Goal: Task Accomplishment & Management: Manage account settings

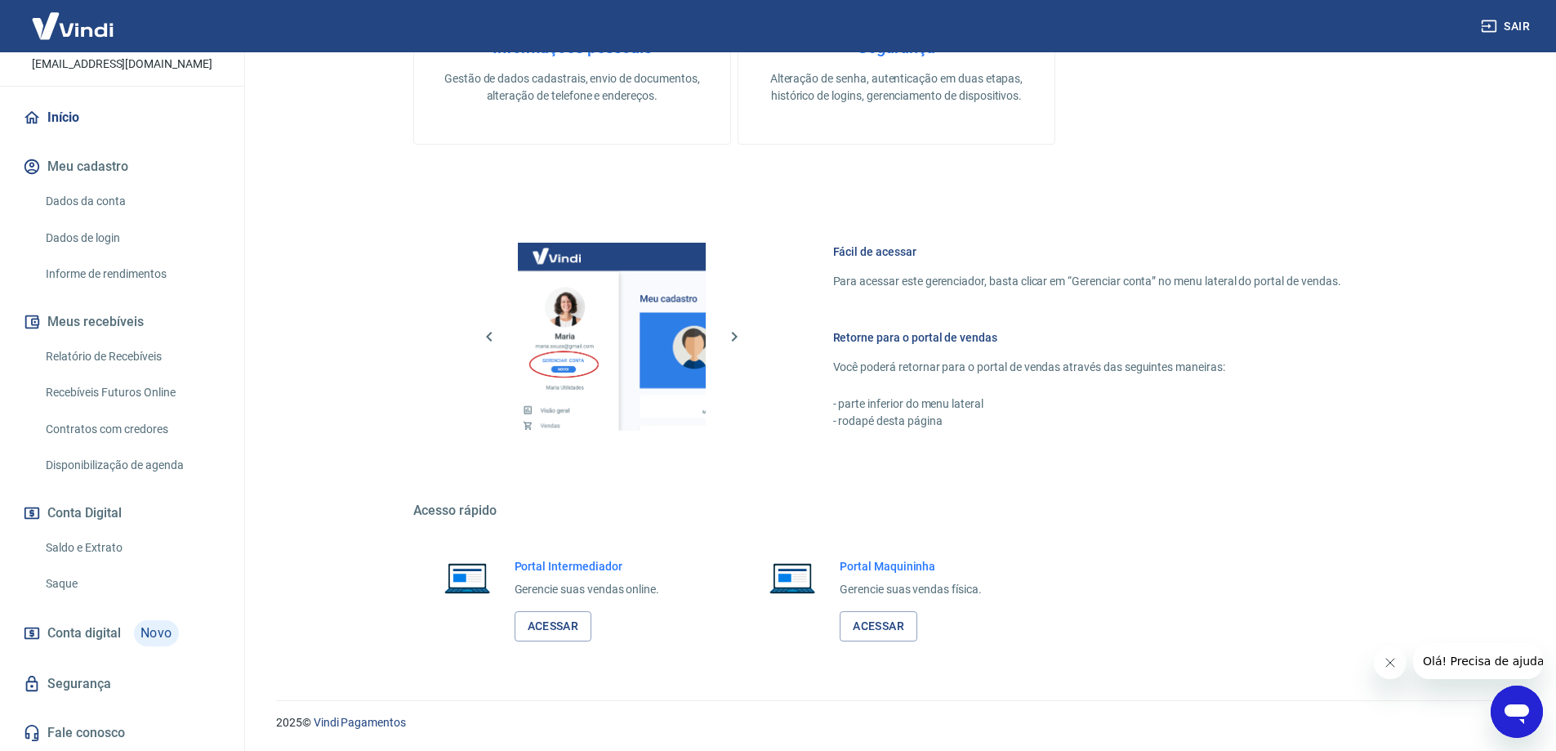
scroll to position [123, 0]
click at [96, 432] on link "Contratos com credores" at bounding box center [131, 429] width 185 height 33
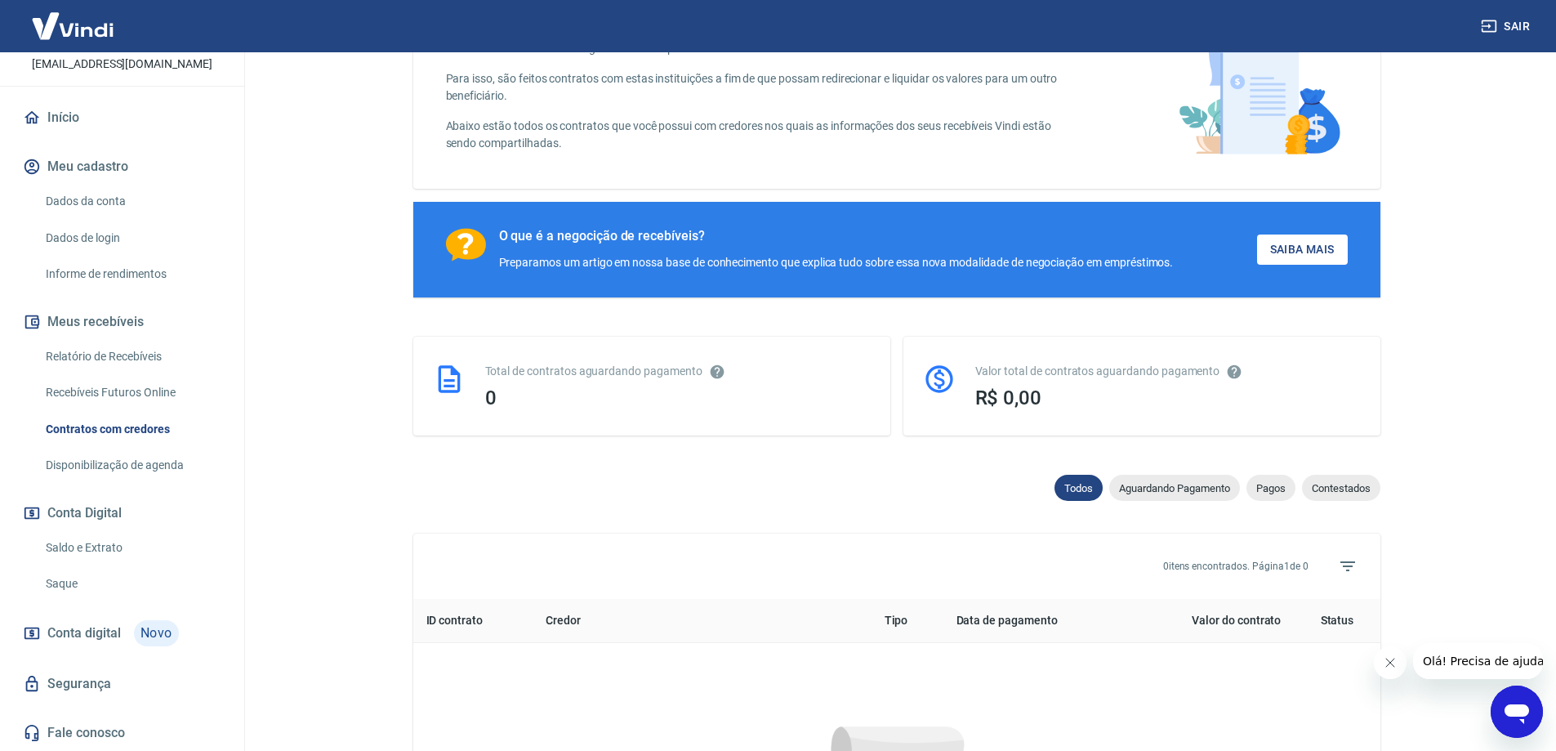
scroll to position [600, 0]
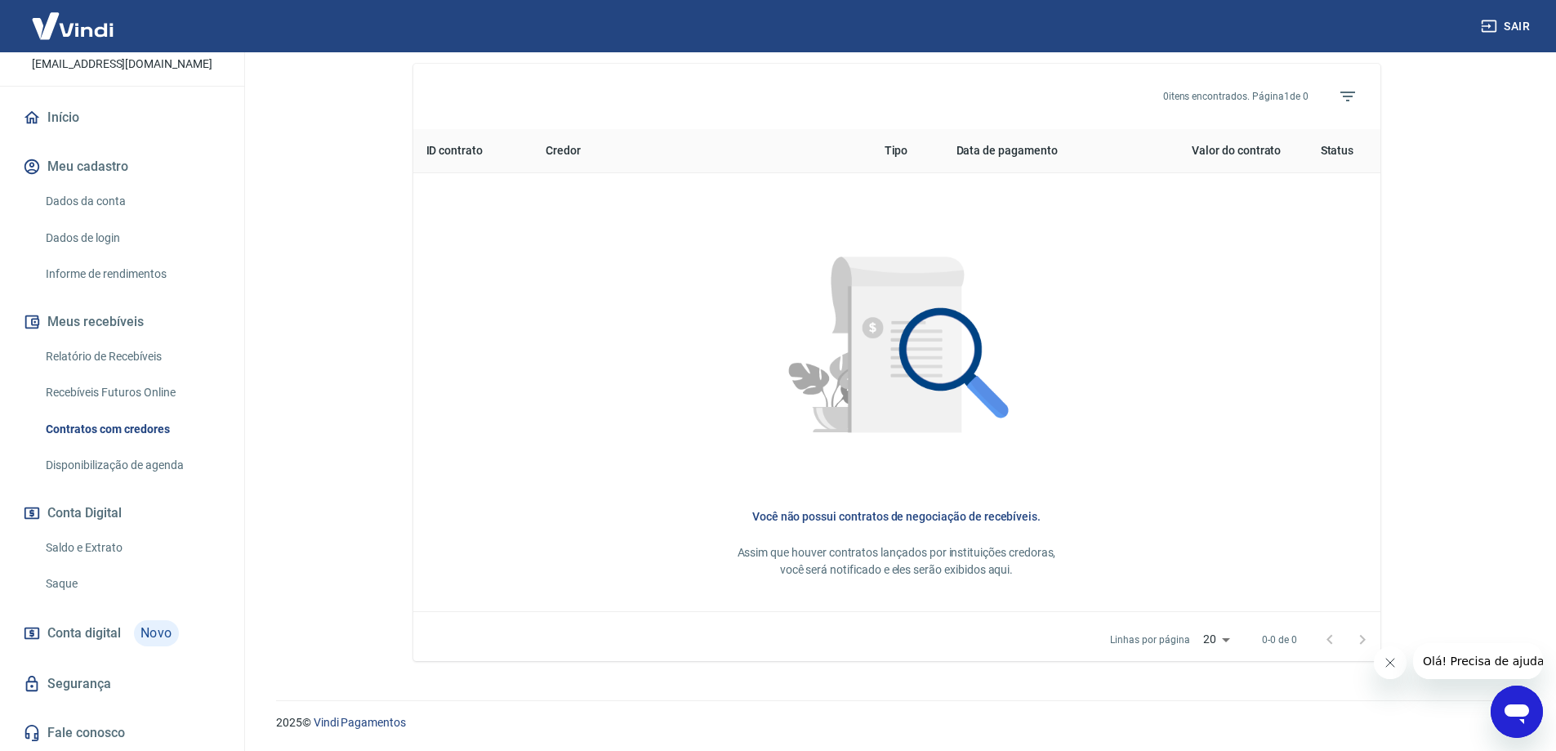
click at [107, 395] on link "Recebíveis Futuros Online" at bounding box center [131, 392] width 185 height 33
click at [69, 545] on link "Saldo e Extrato" at bounding box center [131, 547] width 185 height 33
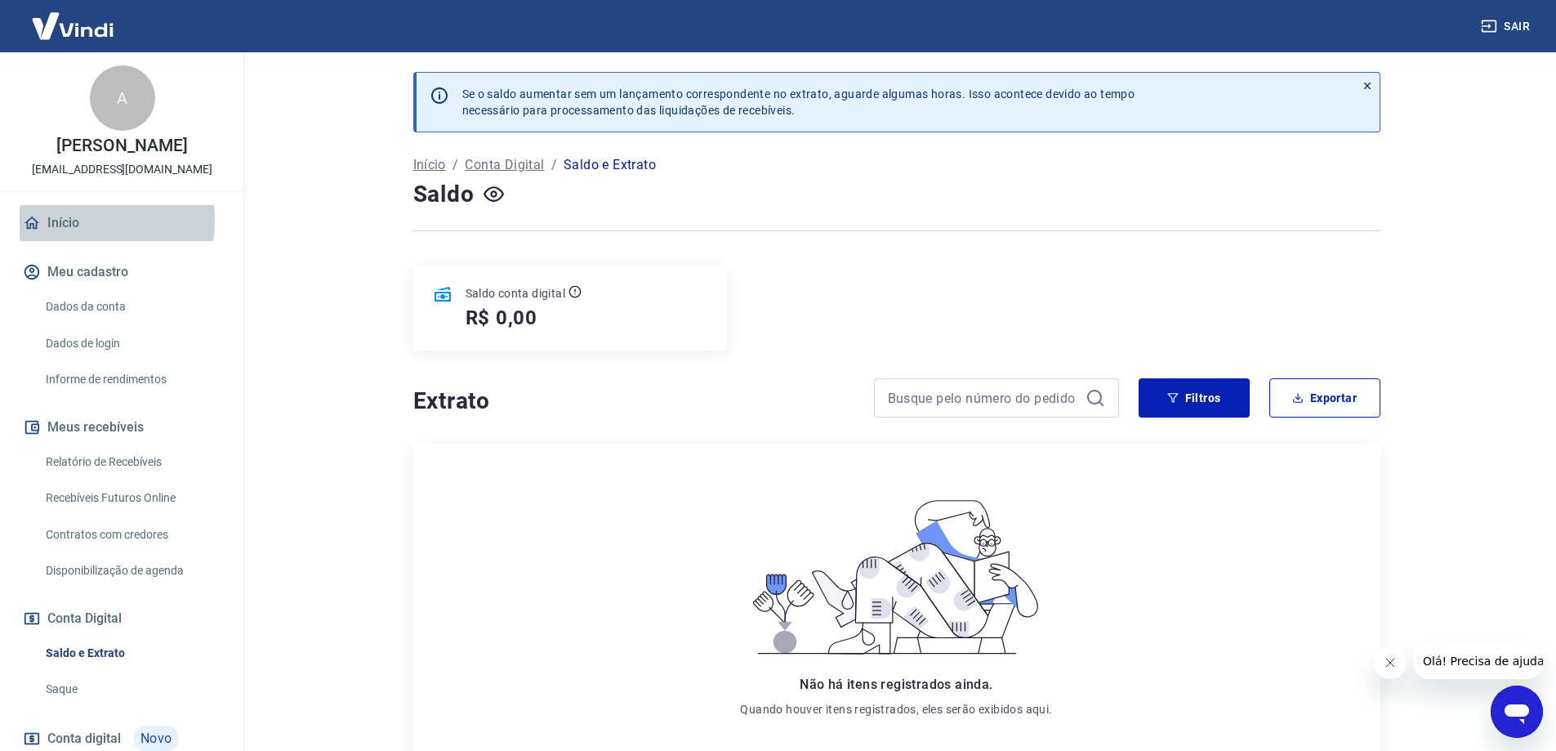
click at [66, 238] on link "Início" at bounding box center [122, 223] width 205 height 36
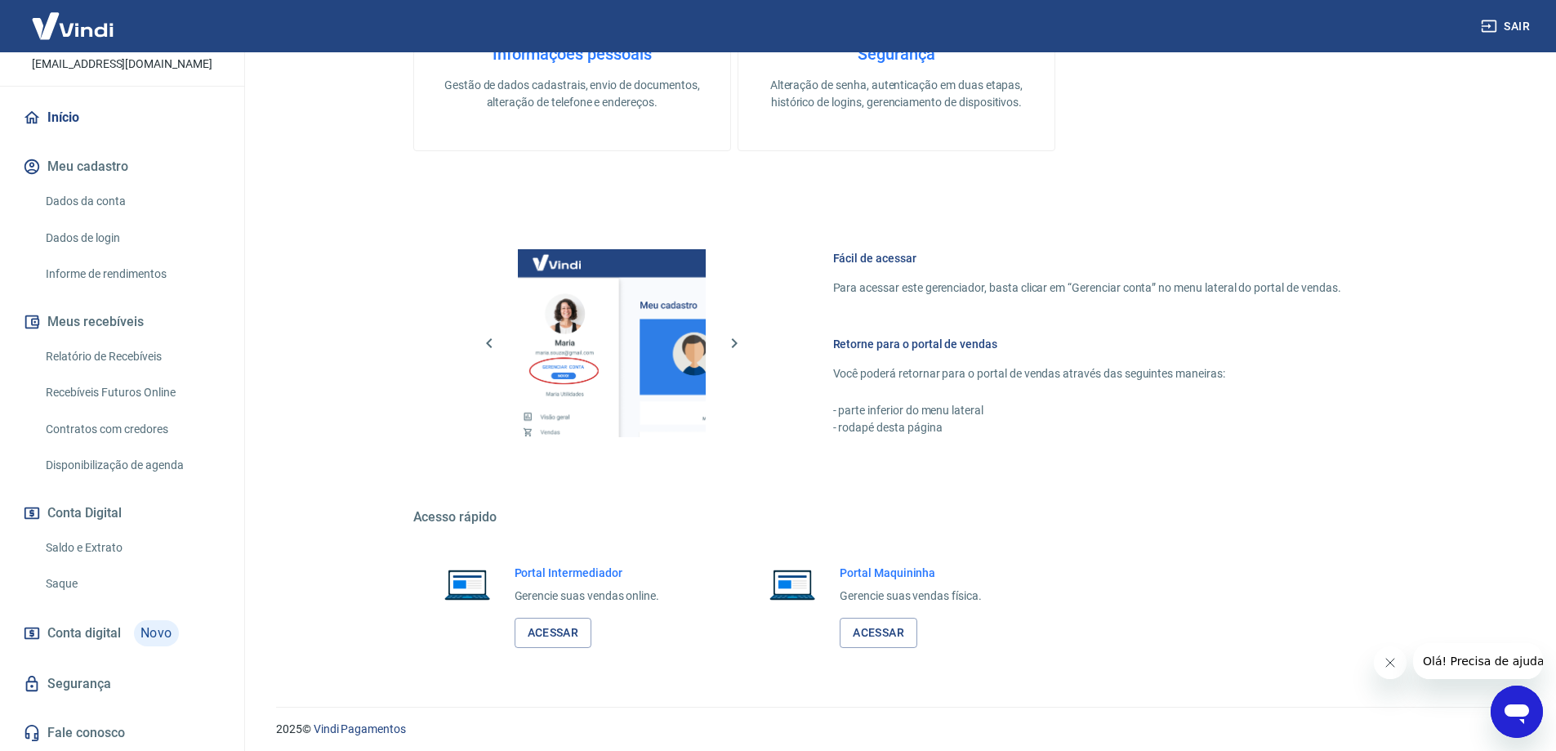
scroll to position [523, 0]
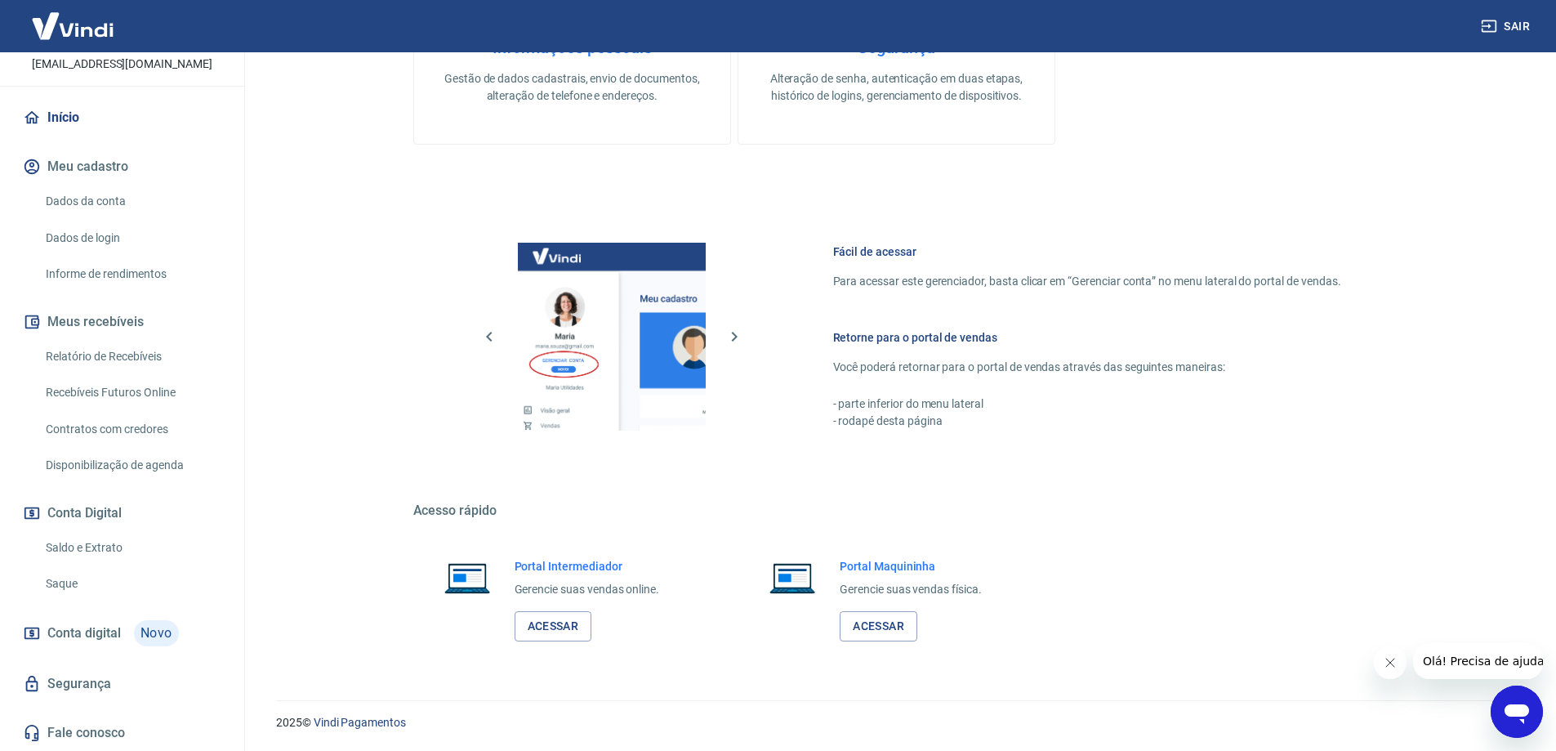
click at [98, 633] on span "Conta digital" at bounding box center [84, 633] width 74 height 23
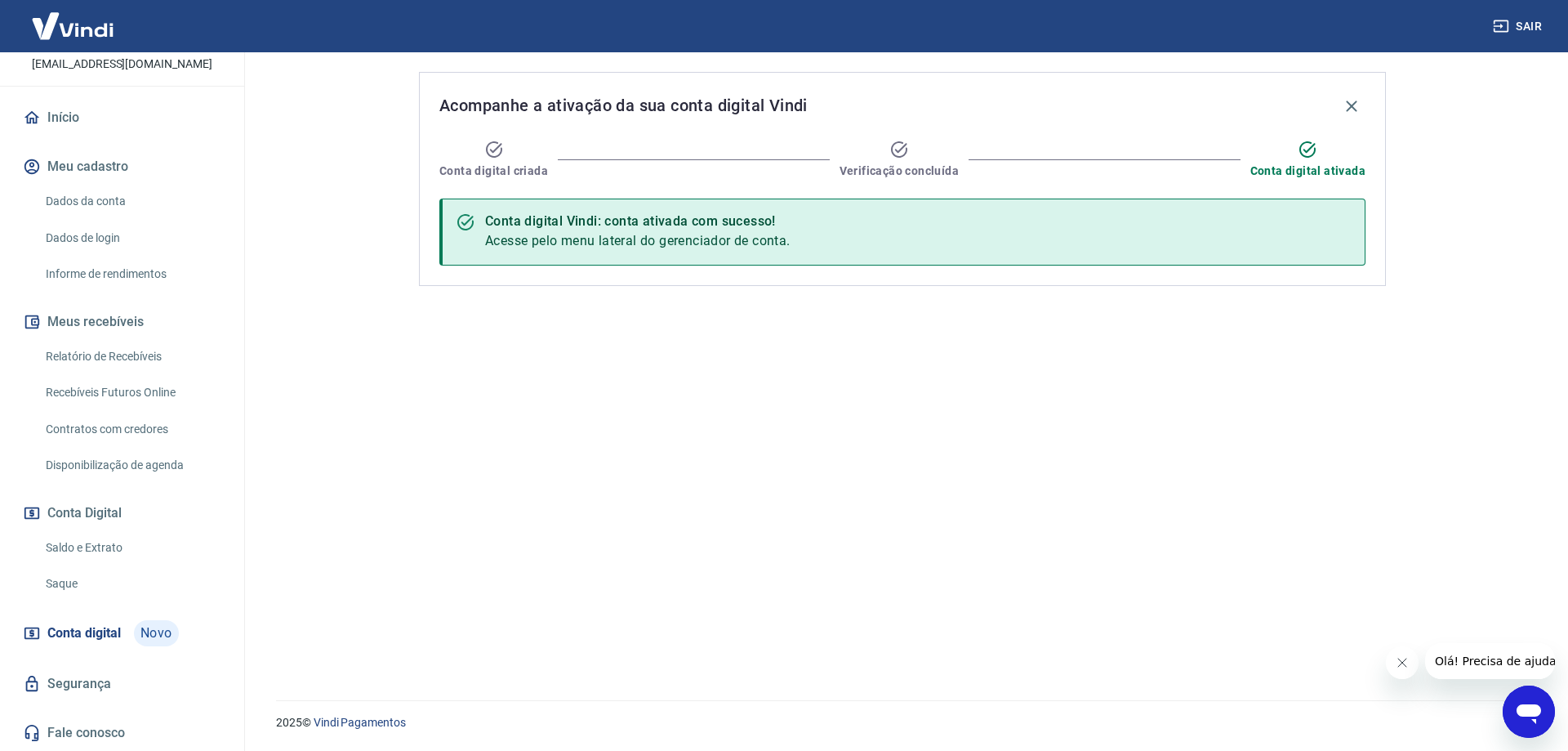
click at [136, 631] on span "Novo" at bounding box center [156, 633] width 45 height 26
click at [51, 632] on span "Conta digital" at bounding box center [84, 633] width 74 height 23
click at [70, 122] on link "Início" at bounding box center [122, 118] width 205 height 36
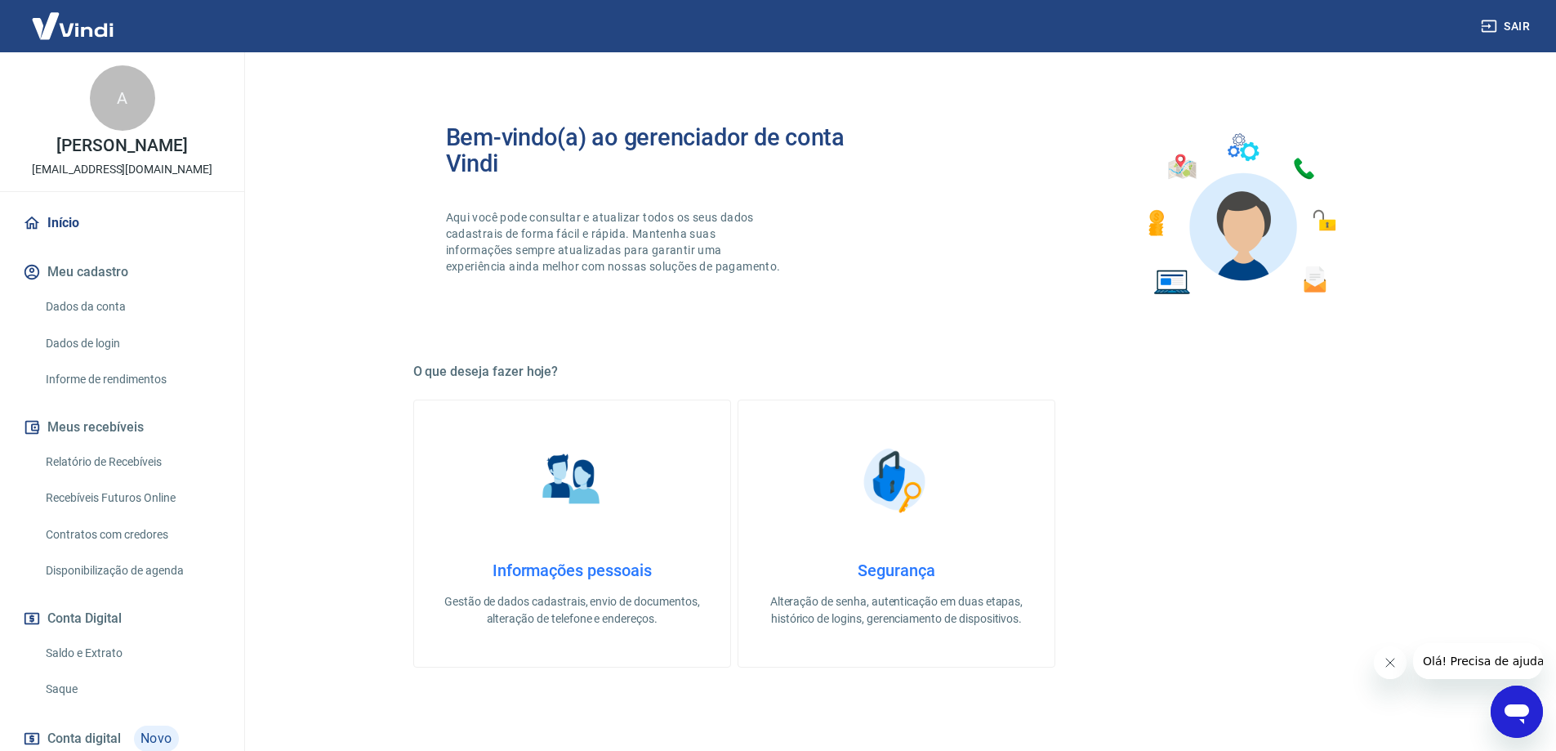
click at [107, 132] on div "A Aline Simone Marciel da Silva conterraneostore@gmail.com" at bounding box center [122, 121] width 244 height 139
click at [93, 323] on link "Dados da conta" at bounding box center [131, 306] width 185 height 33
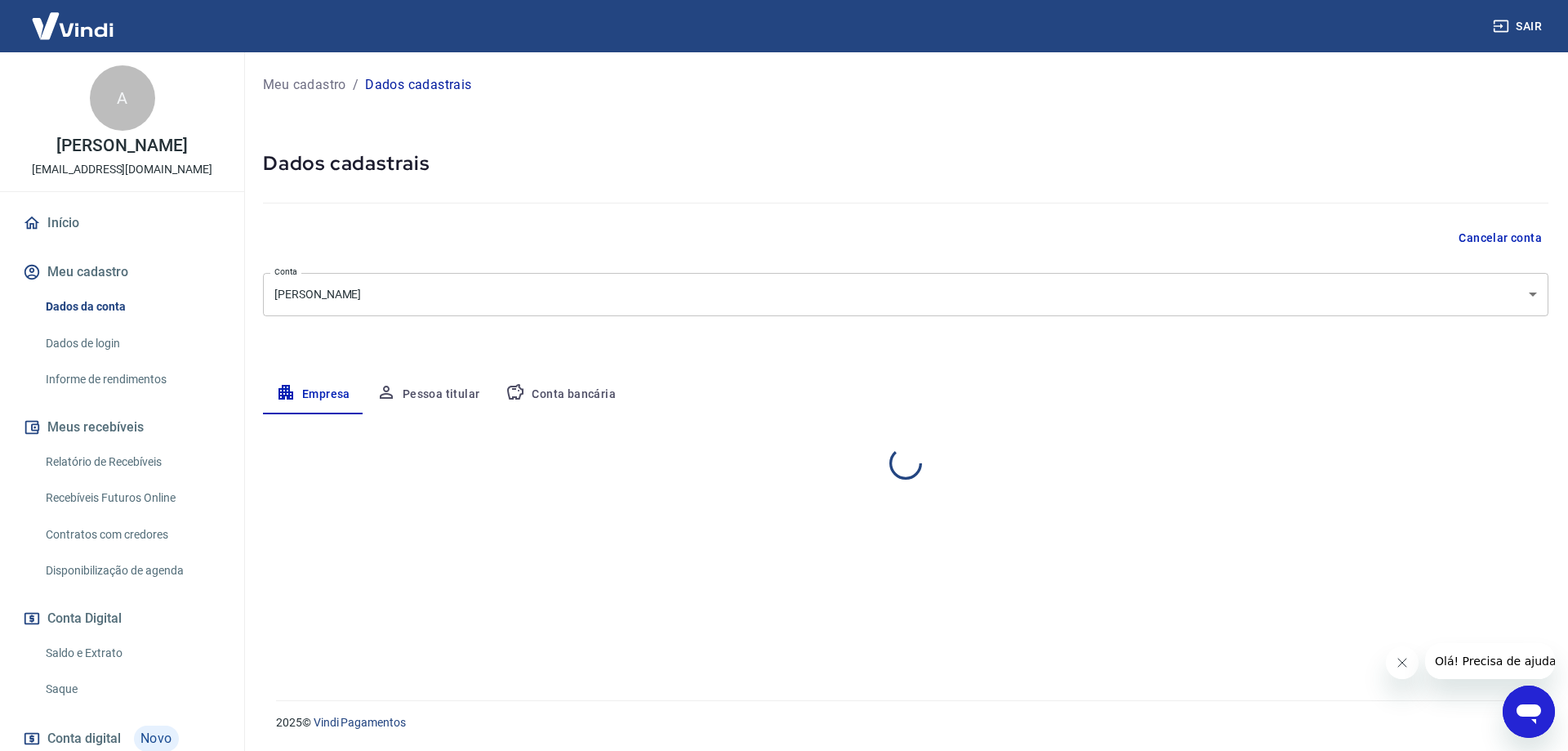
select select "RJ"
select select "business"
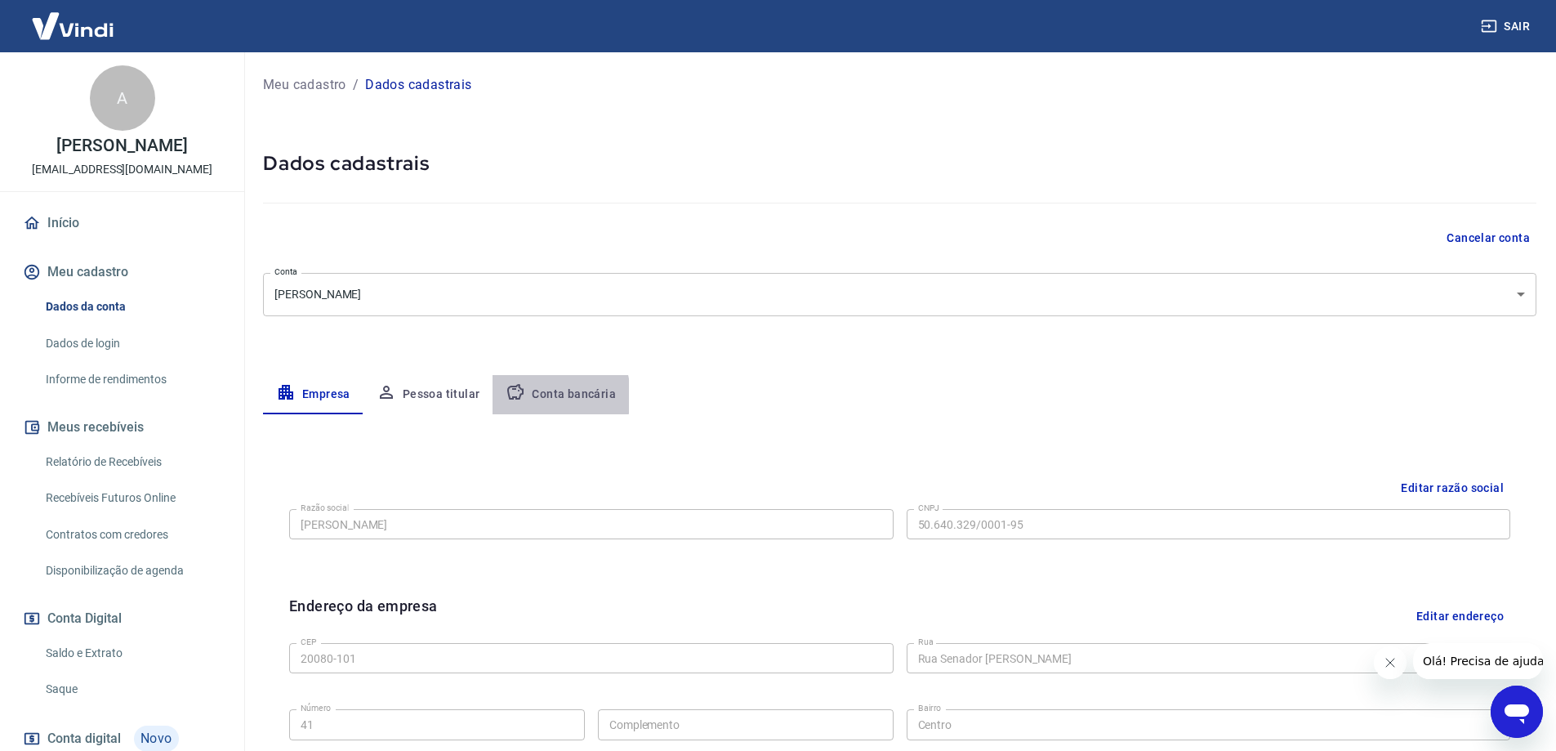
click at [537, 396] on button "Conta bancária" at bounding box center [561, 394] width 136 height 39
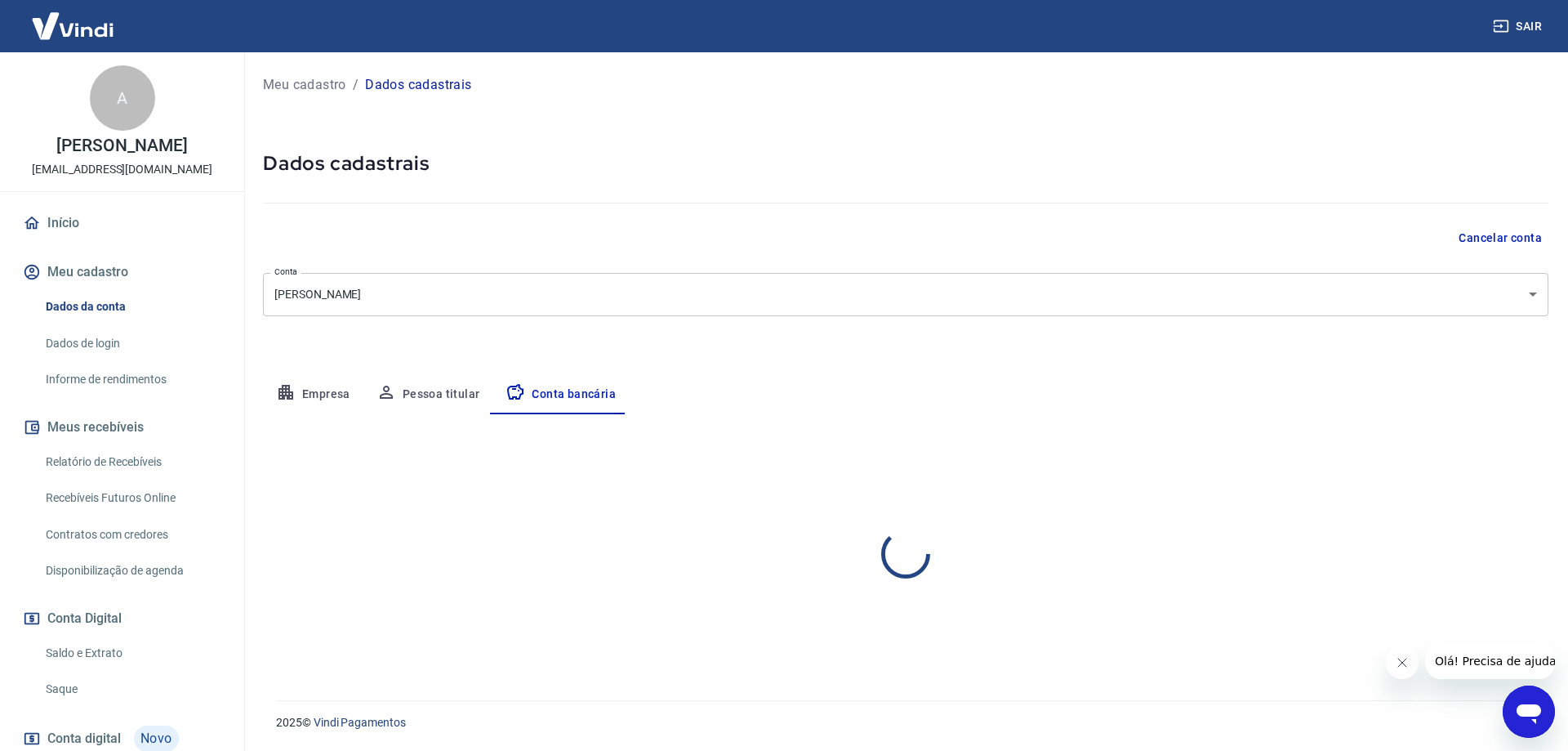
select select "1"
click at [102, 359] on link "Dados de login" at bounding box center [131, 343] width 185 height 33
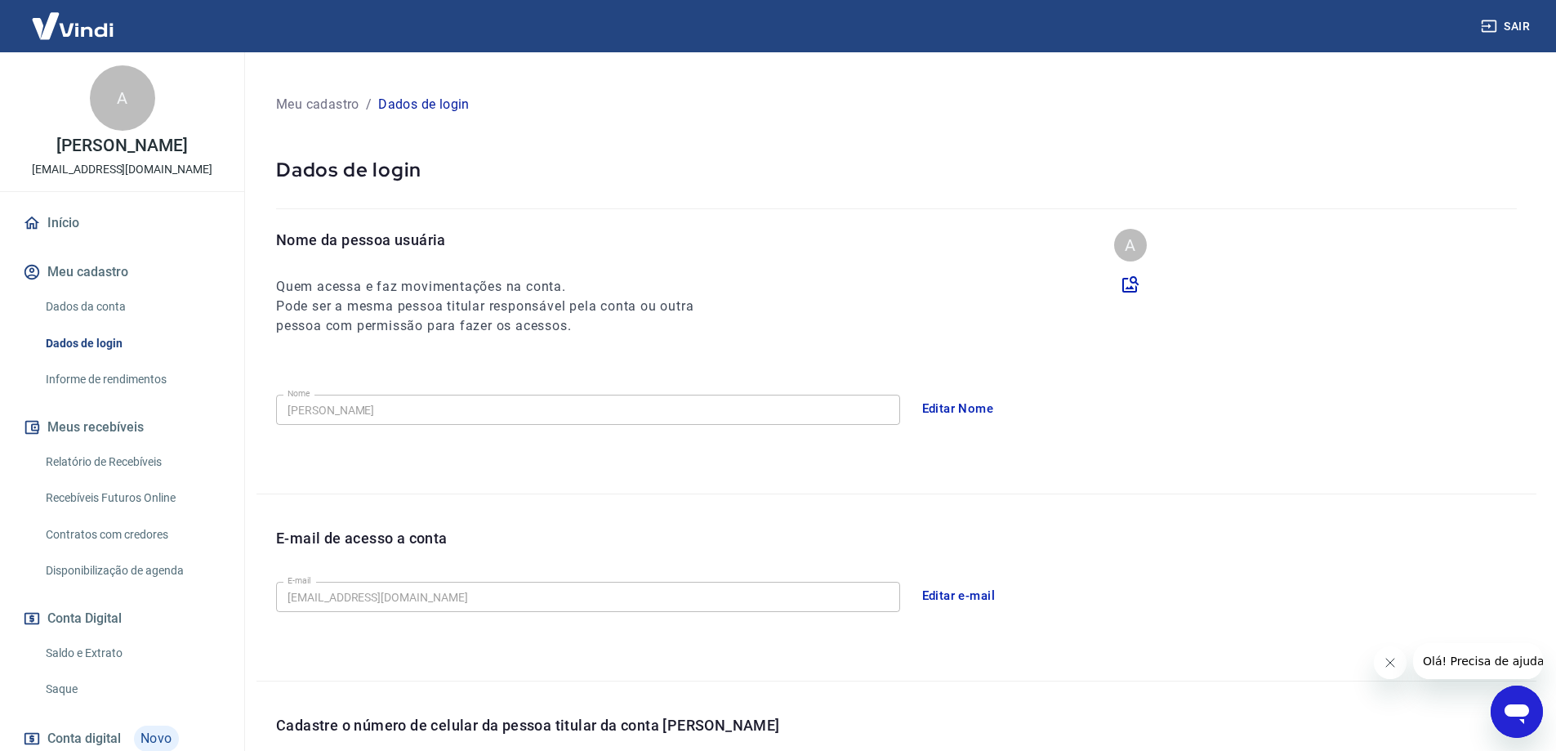
click at [96, 395] on link "Informe de rendimentos" at bounding box center [131, 379] width 185 height 33
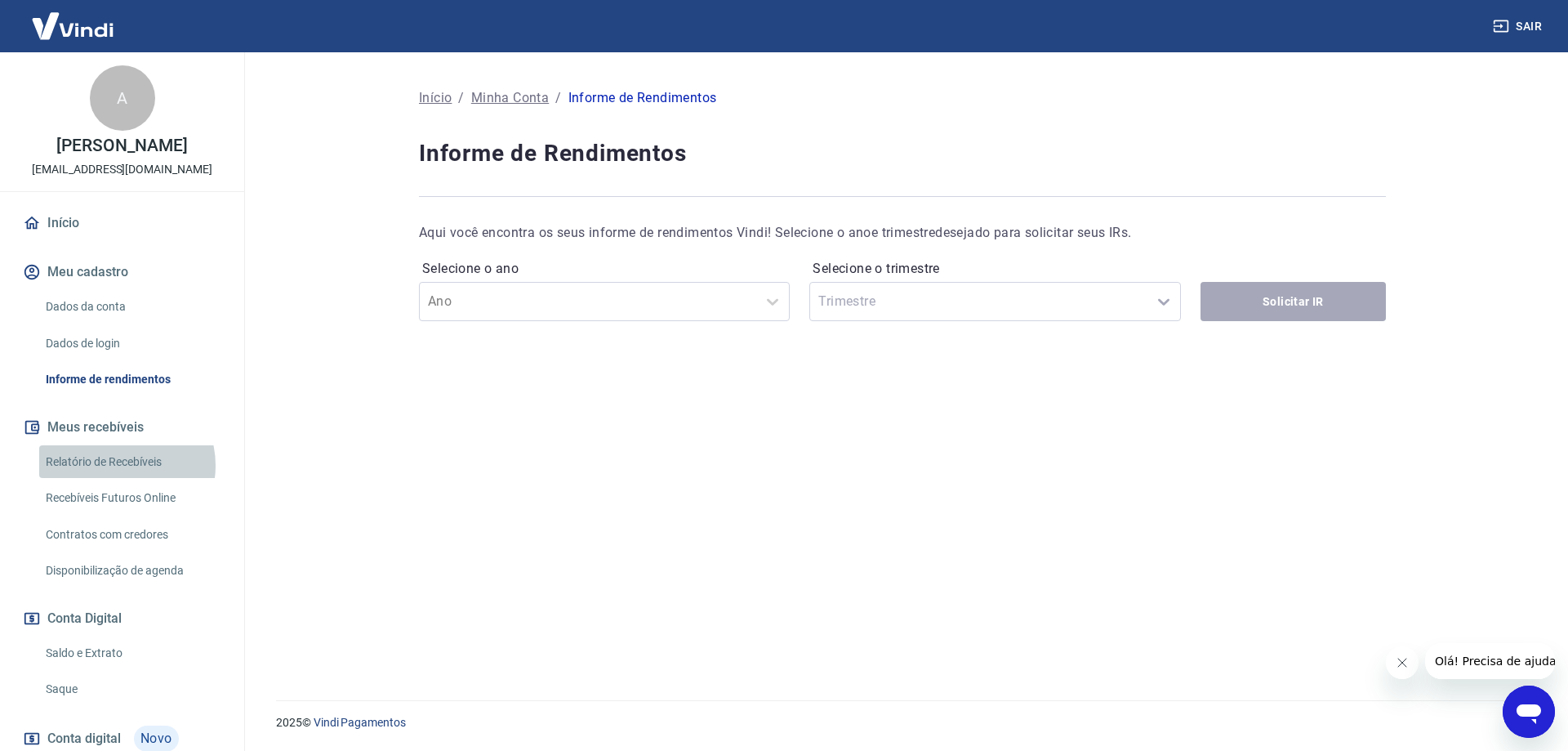
click at [118, 479] on link "Relatório de Recebíveis" at bounding box center [131, 461] width 185 height 33
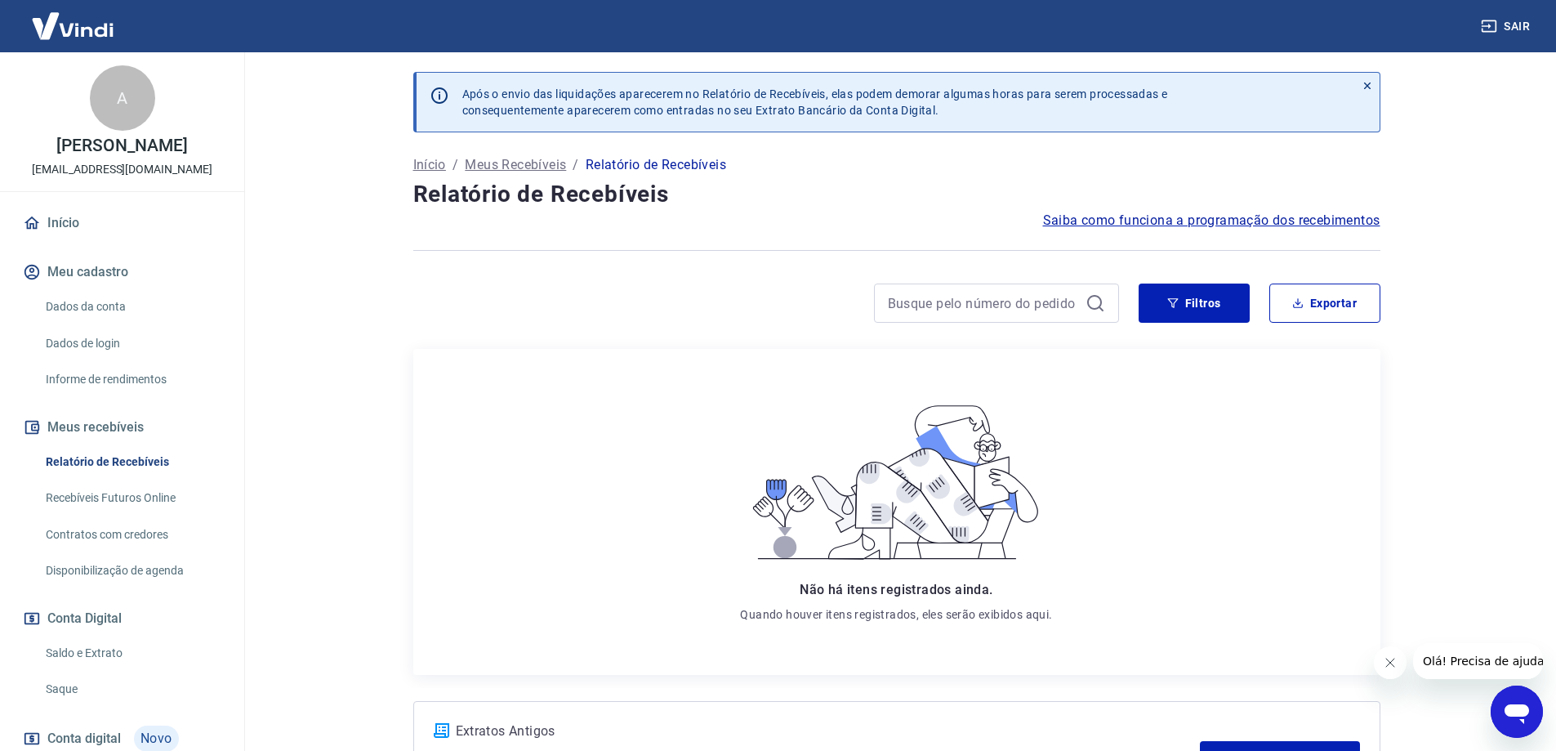
click at [530, 167] on p "Meus Recebíveis" at bounding box center [515, 165] width 101 height 20
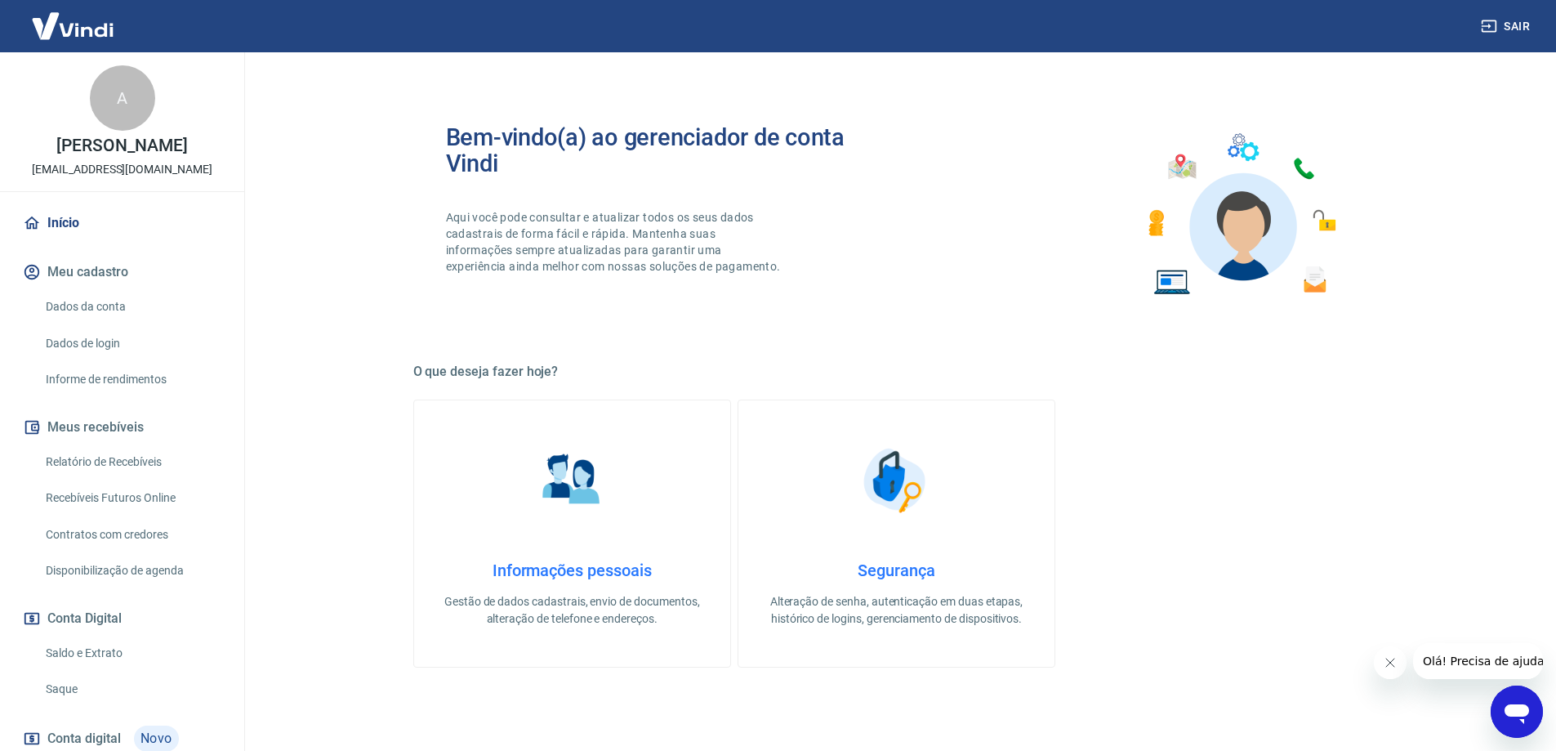
scroll to position [123, 0]
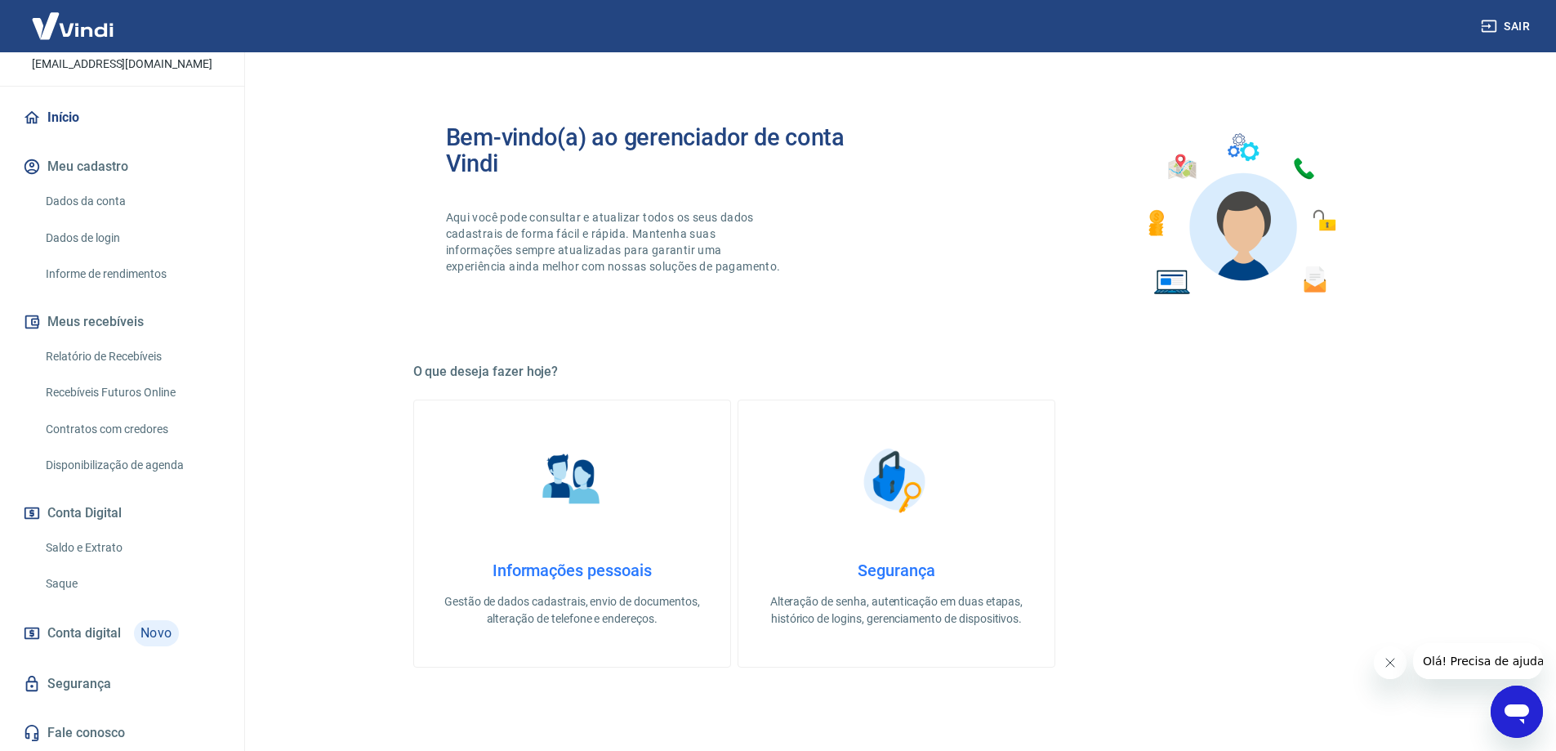
click at [102, 511] on button "Conta Digital" at bounding box center [122, 513] width 205 height 36
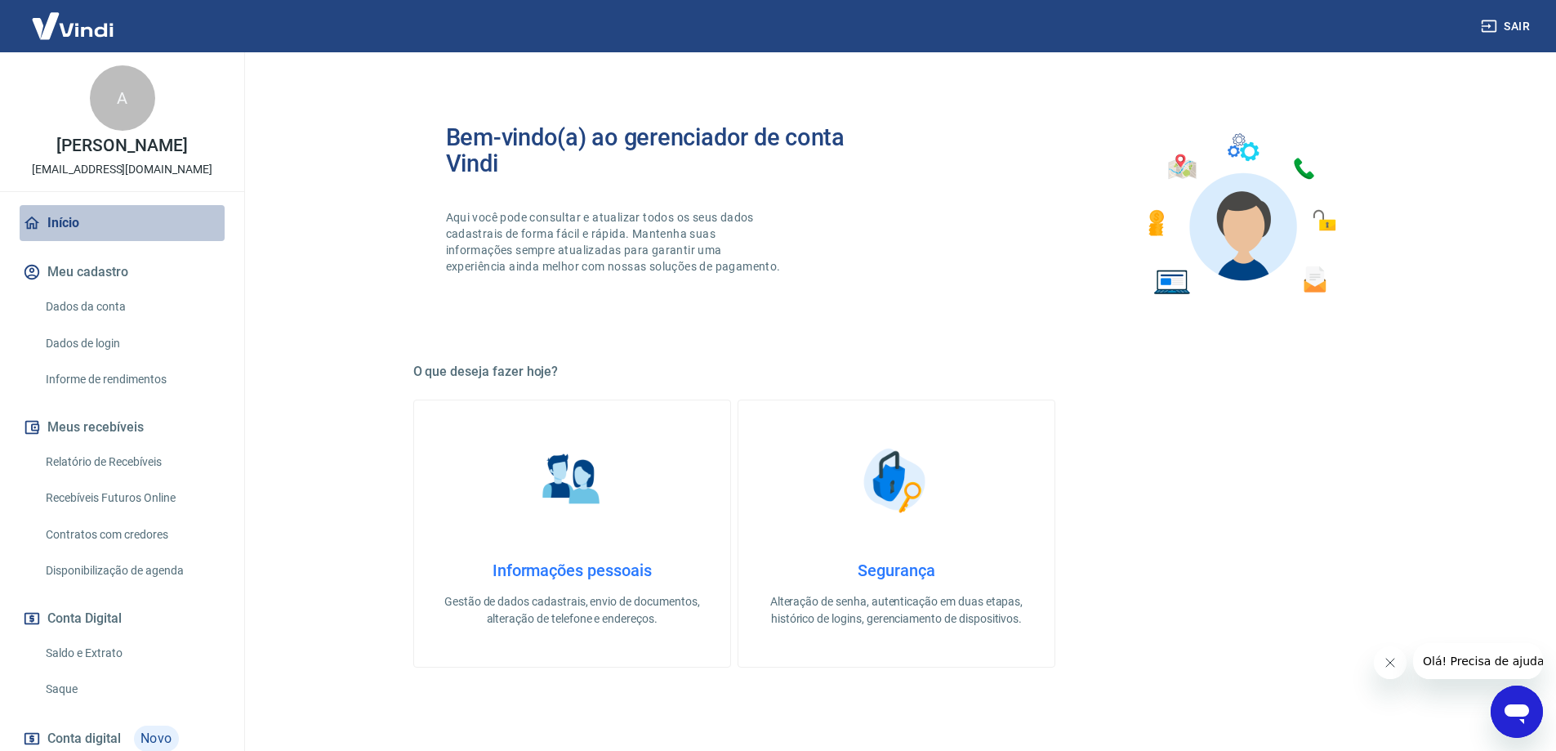
click at [176, 223] on link "Início" at bounding box center [122, 223] width 205 height 36
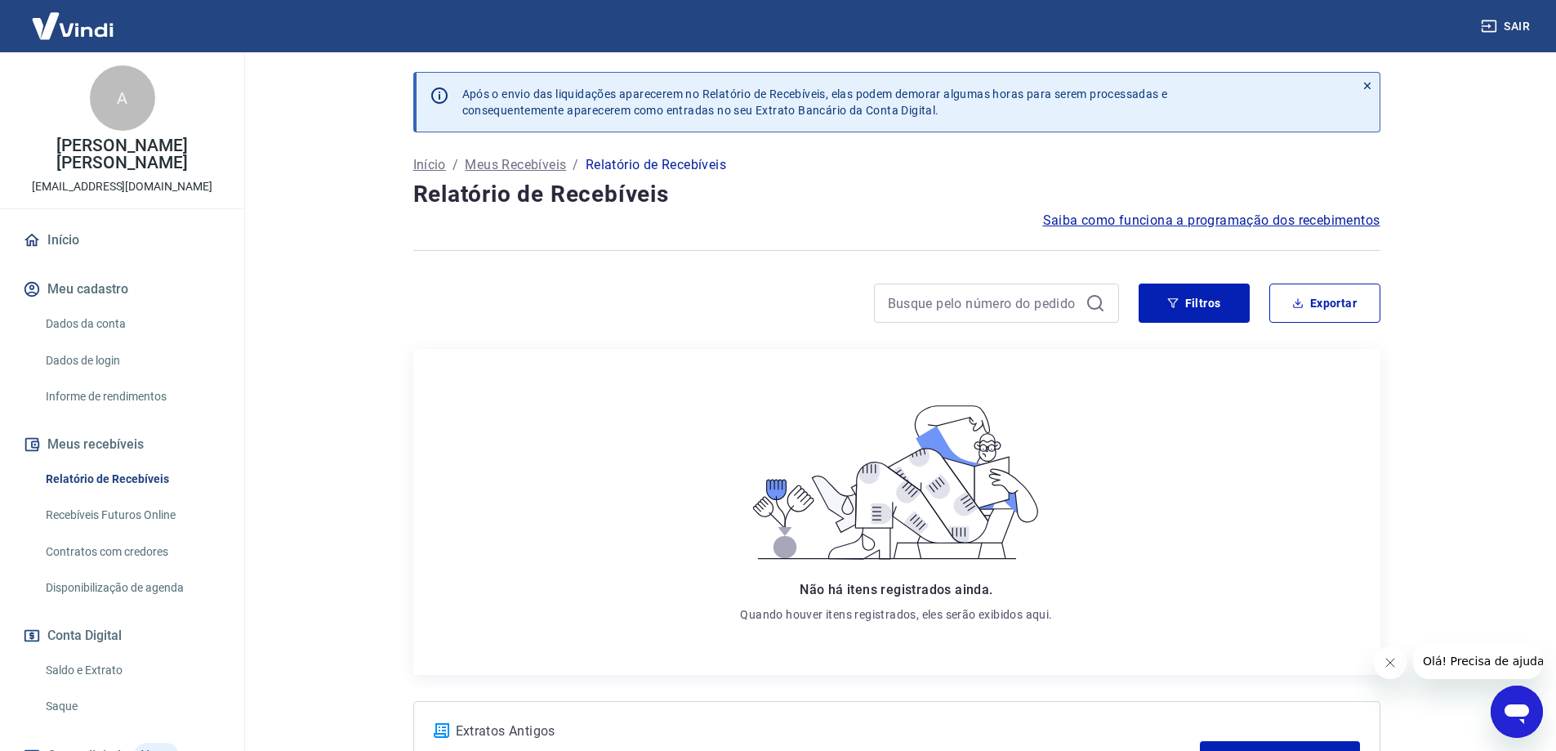
click at [431, 167] on p "Início" at bounding box center [429, 165] width 33 height 20
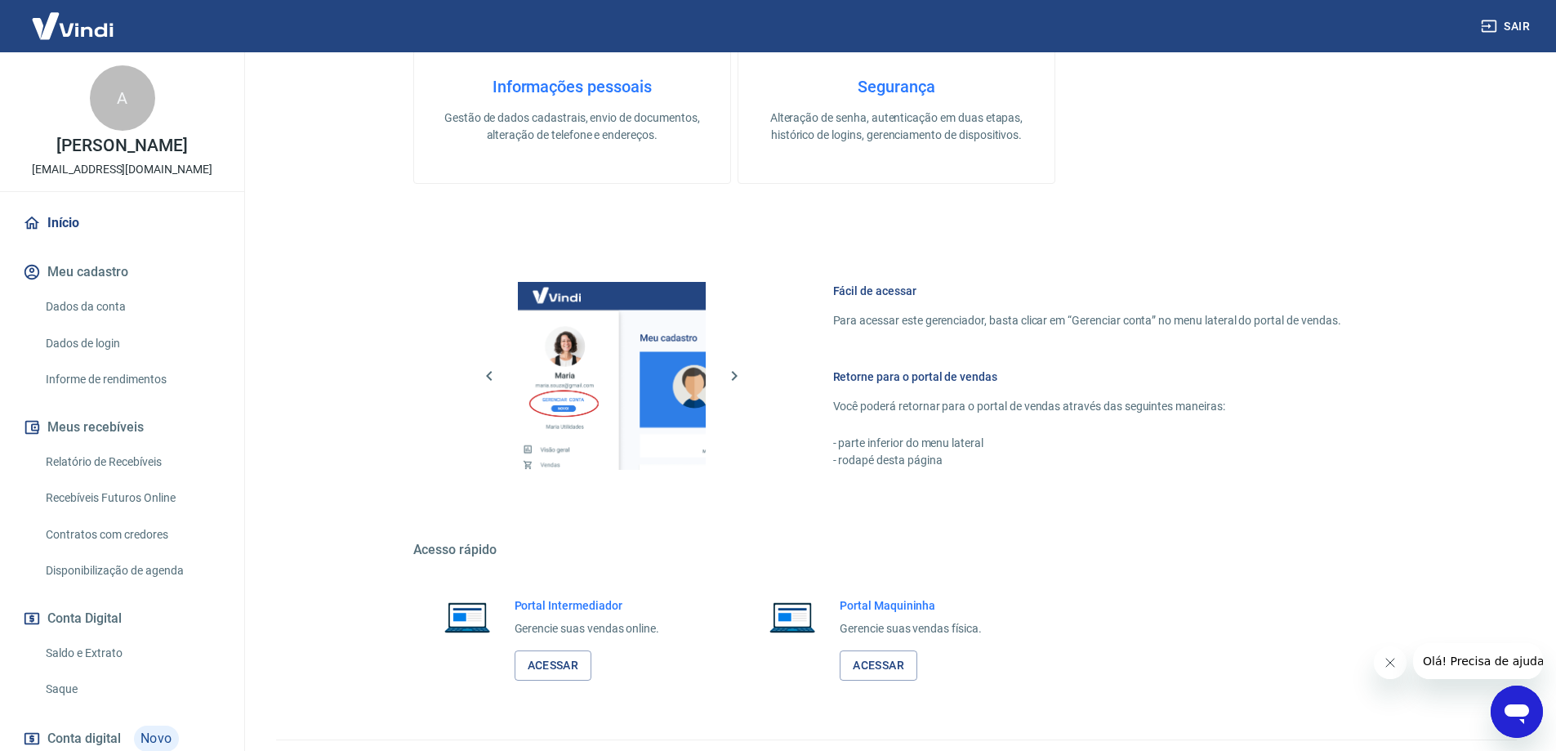
scroll to position [523, 0]
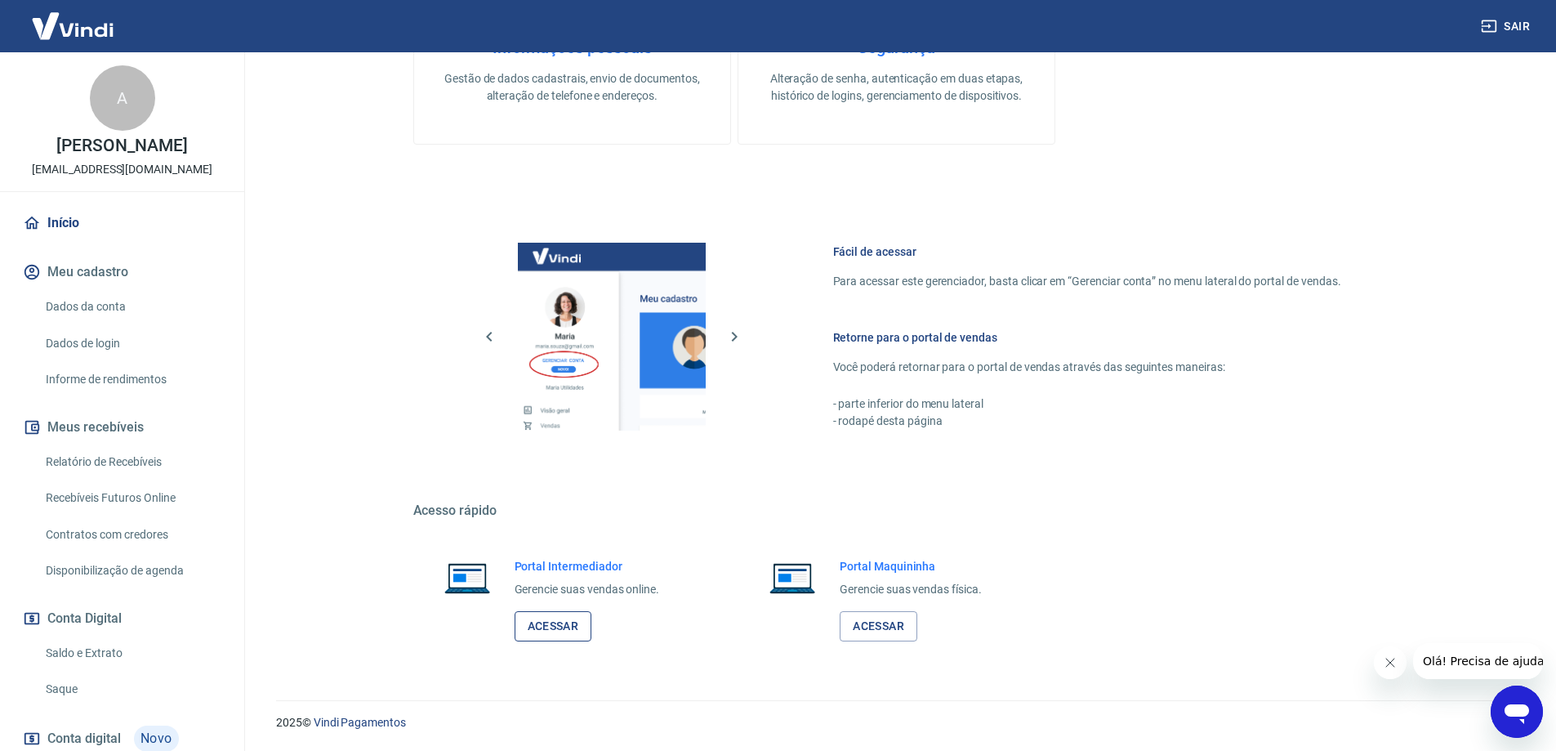
click at [550, 619] on link "Acessar" at bounding box center [554, 626] width 78 height 30
